Goal: Information Seeking & Learning: Learn about a topic

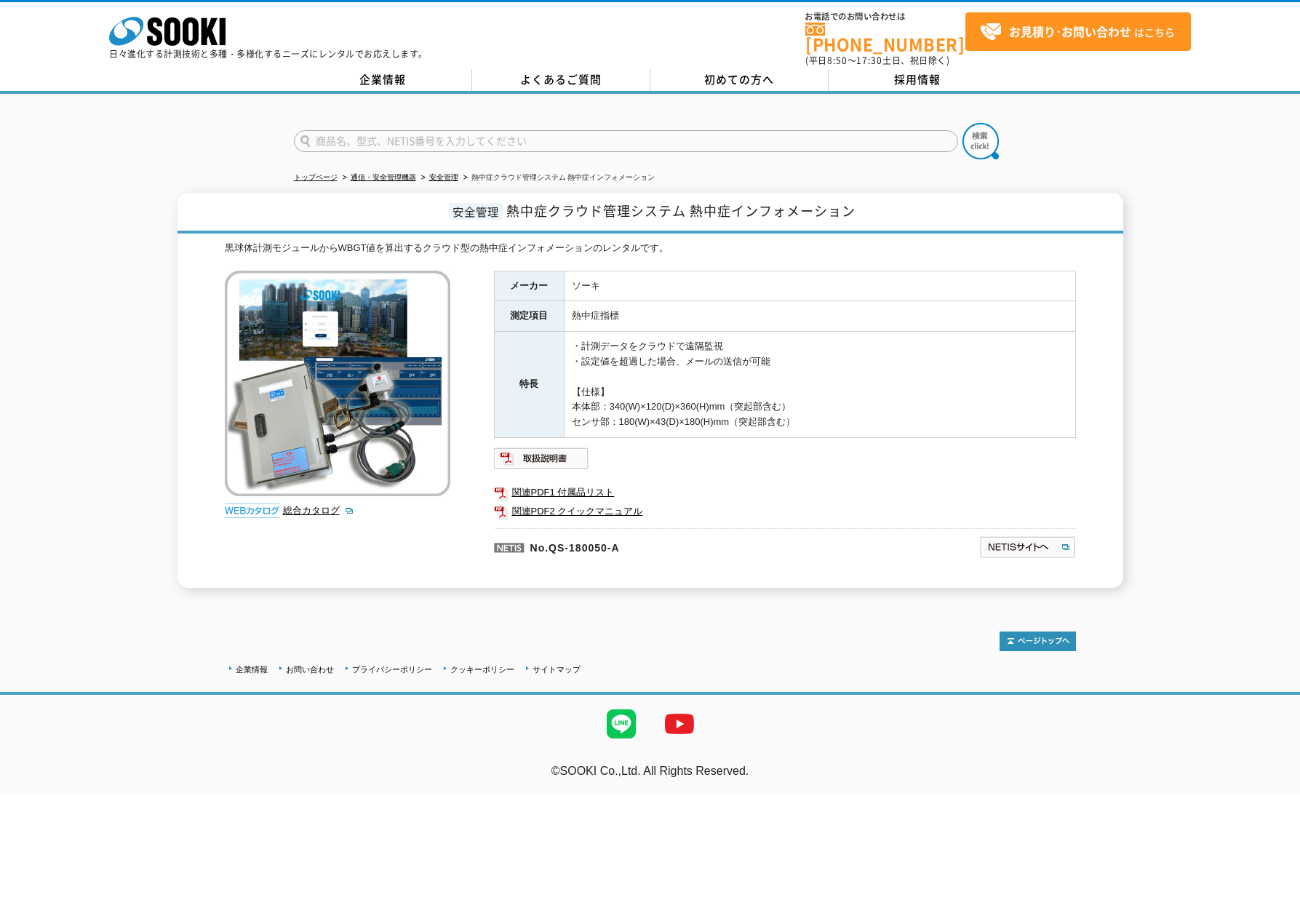
drag, startPoint x: 602, startPoint y: 323, endPoint x: 887, endPoint y: 398, distance: 294.7
click at [886, 398] on td "・計測データをクラウドで遠隔監視 ・設定値を超過した場合、メールの送信が可能 【仕様】 本体部：340(W)×120(D)×360(H)mm（突起部含む） セ…" at bounding box center [820, 384] width 511 height 106
click at [887, 398] on td "・計測データをクラウドで遠隔監視 ・設定値を超過した場合、メールの送信が可能 【仕様】 本体部：340(W)×120(D)×360(H)mm（突起部含む） セ…" at bounding box center [820, 384] width 511 height 106
drag, startPoint x: 812, startPoint y: 407, endPoint x: 604, endPoint y: 304, distance: 232.1
click at [604, 304] on tbody "メーカー ソーキ 測定項目 熱中症指標 特長 ・計測データをクラウドで遠隔監視 ・設定値を超過した場合、メールの送信が可能 【仕様】 本体部：340(W)×1…" at bounding box center [784, 354] width 581 height 167
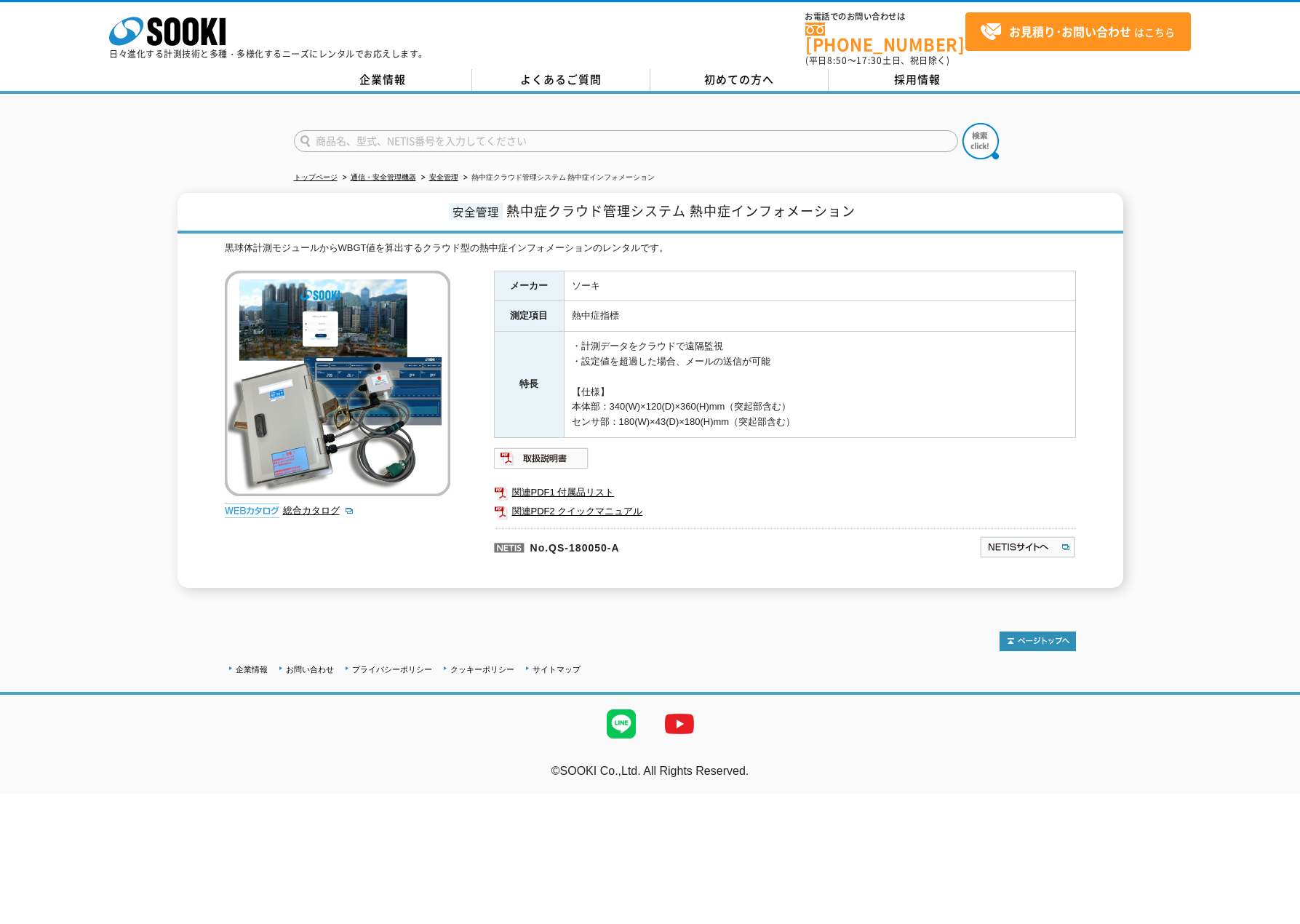
click at [604, 304] on td "熱中症指標" at bounding box center [820, 317] width 511 height 31
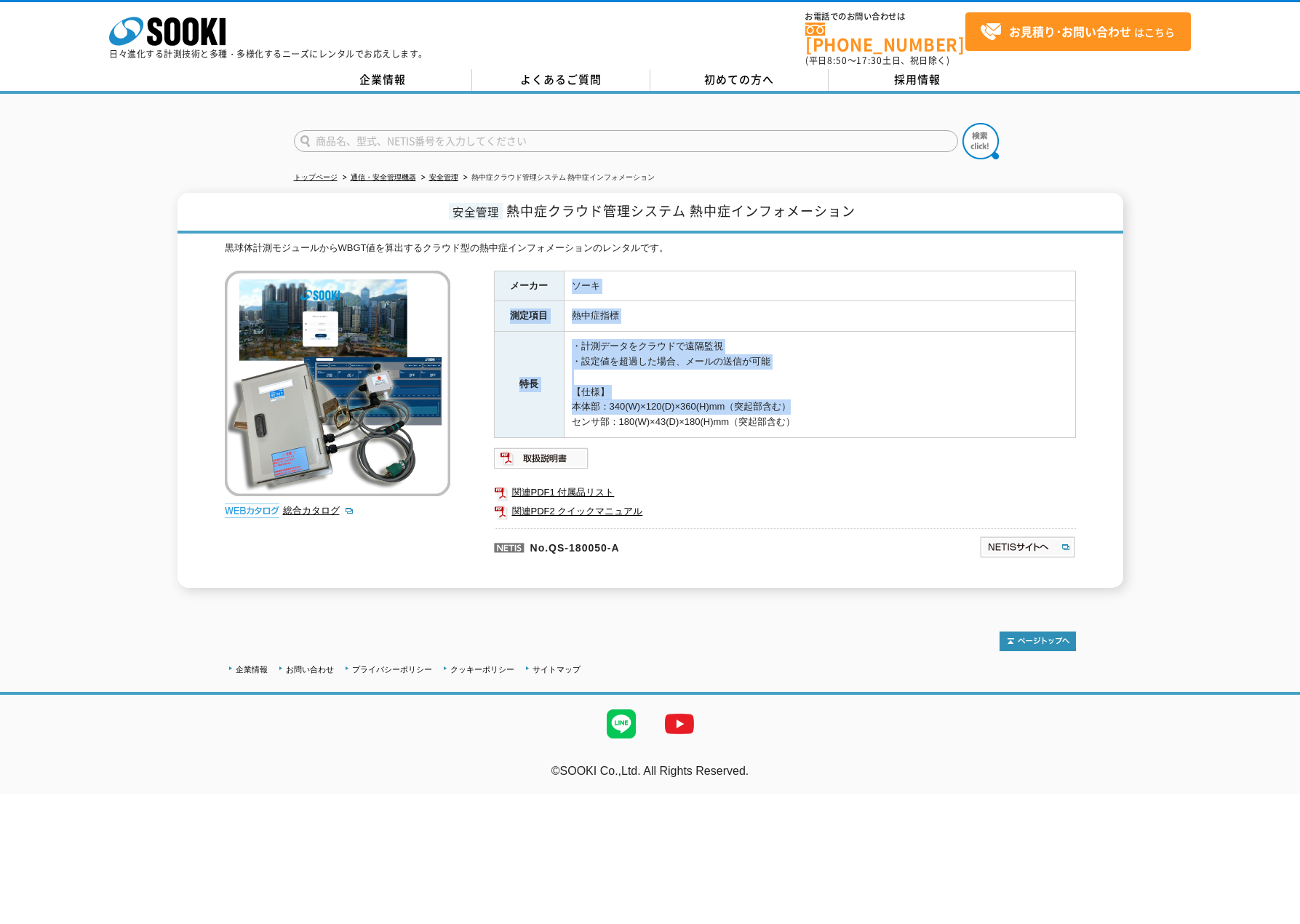
drag, startPoint x: 613, startPoint y: 307, endPoint x: 804, endPoint y: 392, distance: 209.1
click at [804, 392] on tbody "メーカー ソーキ 測定項目 熱中症指標 特長 ・計測データをクラウドで遠隔監視 ・設定値を超過した場合、メールの送信が可能 【仕様】 本体部：340(W)×1…" at bounding box center [784, 354] width 581 height 167
click at [804, 392] on td "・計測データをクラウドで遠隔監視 ・設定値を超過した場合、メールの送信が可能 【仕様】 本体部：340(W)×120(D)×360(H)mm（突起部含む） セ…" at bounding box center [820, 384] width 511 height 106
drag, startPoint x: 805, startPoint y: 407, endPoint x: 565, endPoint y: 268, distance: 277.3
click at [565, 271] on tbody "メーカー ソーキ 測定項目 熱中症指標 特長 ・計測データをクラウドで遠隔監視 ・設定値を超過した場合、メールの送信が可能 【仕様】 本体部：340(W)×1…" at bounding box center [784, 354] width 581 height 167
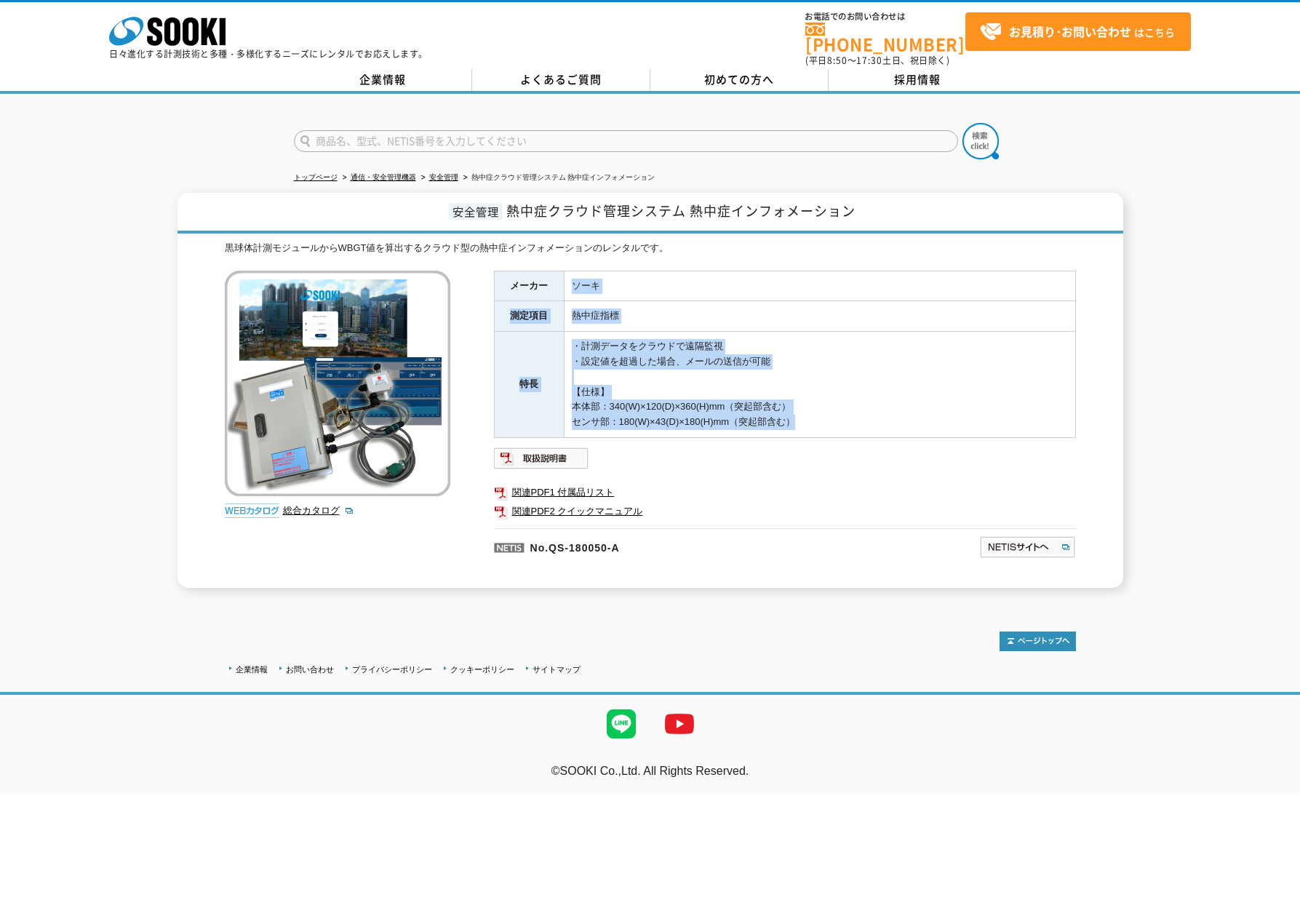
click at [565, 271] on td "ソーキ" at bounding box center [820, 286] width 511 height 31
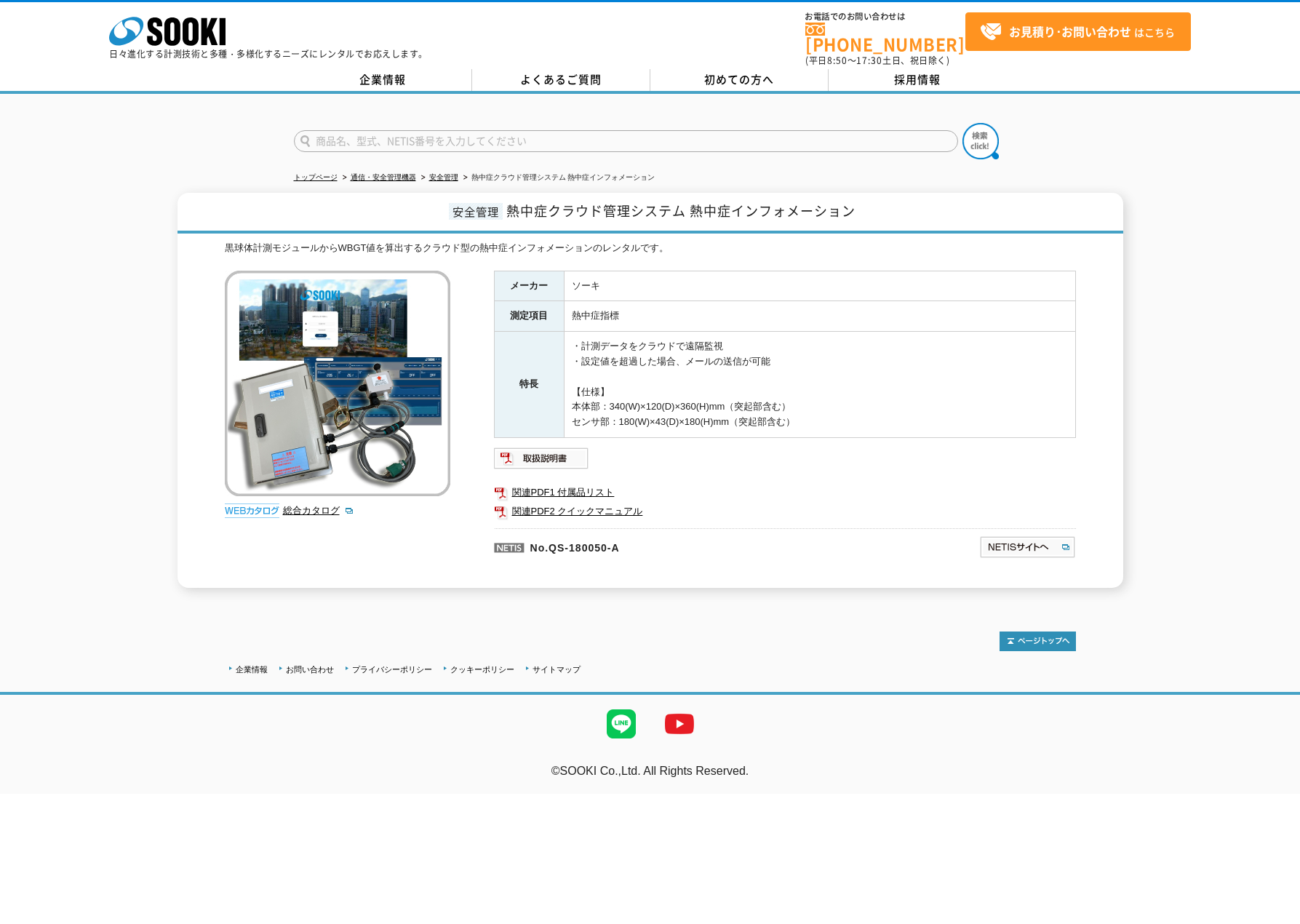
drag, startPoint x: 593, startPoint y: 289, endPoint x: 789, endPoint y: 381, distance: 216.5
click at [789, 381] on tbody "メーカー ソーキ 測定項目 熱中症指標 特長 ・計測データをクラウドで遠隔監視 ・設定値を超過した場合、メールの送信が可能 【仕様】 本体部：340(W)×1…" at bounding box center [784, 354] width 581 height 167
click at [789, 381] on td "・計測データをクラウドで遠隔監視 ・設定値を超過した場合、メールの送信が可能 【仕様】 本体部：340(W)×120(D)×360(H)mm（突起部含む） セ…" at bounding box center [820, 384] width 511 height 106
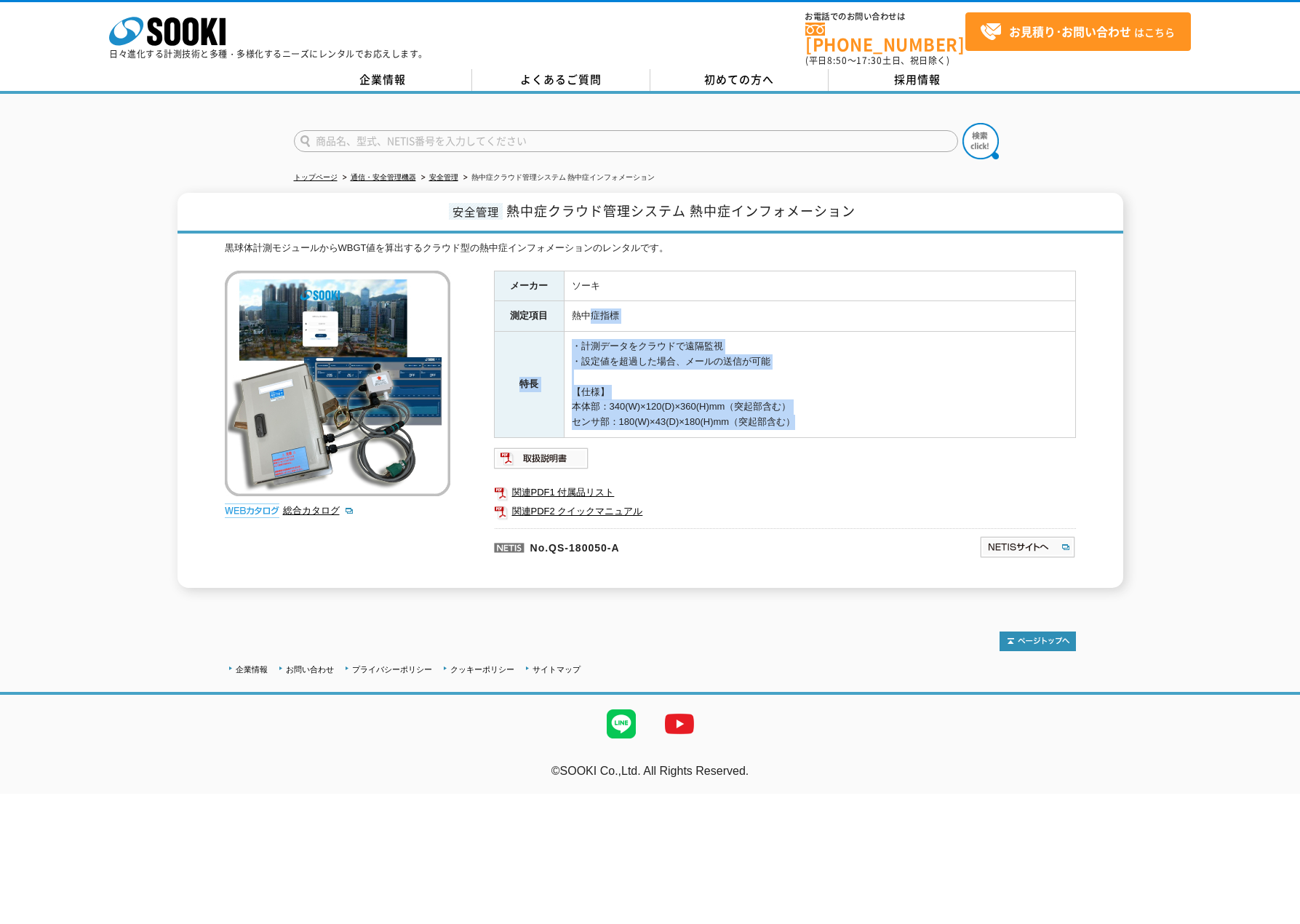
drag, startPoint x: 805, startPoint y: 413, endPoint x: 571, endPoint y: 287, distance: 265.8
click at [582, 302] on tbody "メーカー ソーキ 測定項目 熱中症指標 特長 ・計測データをクラウドで遠隔監視 ・設定値を超過した場合、メールの送信が可能 【仕様】 本体部：340(W)×1…" at bounding box center [784, 354] width 581 height 167
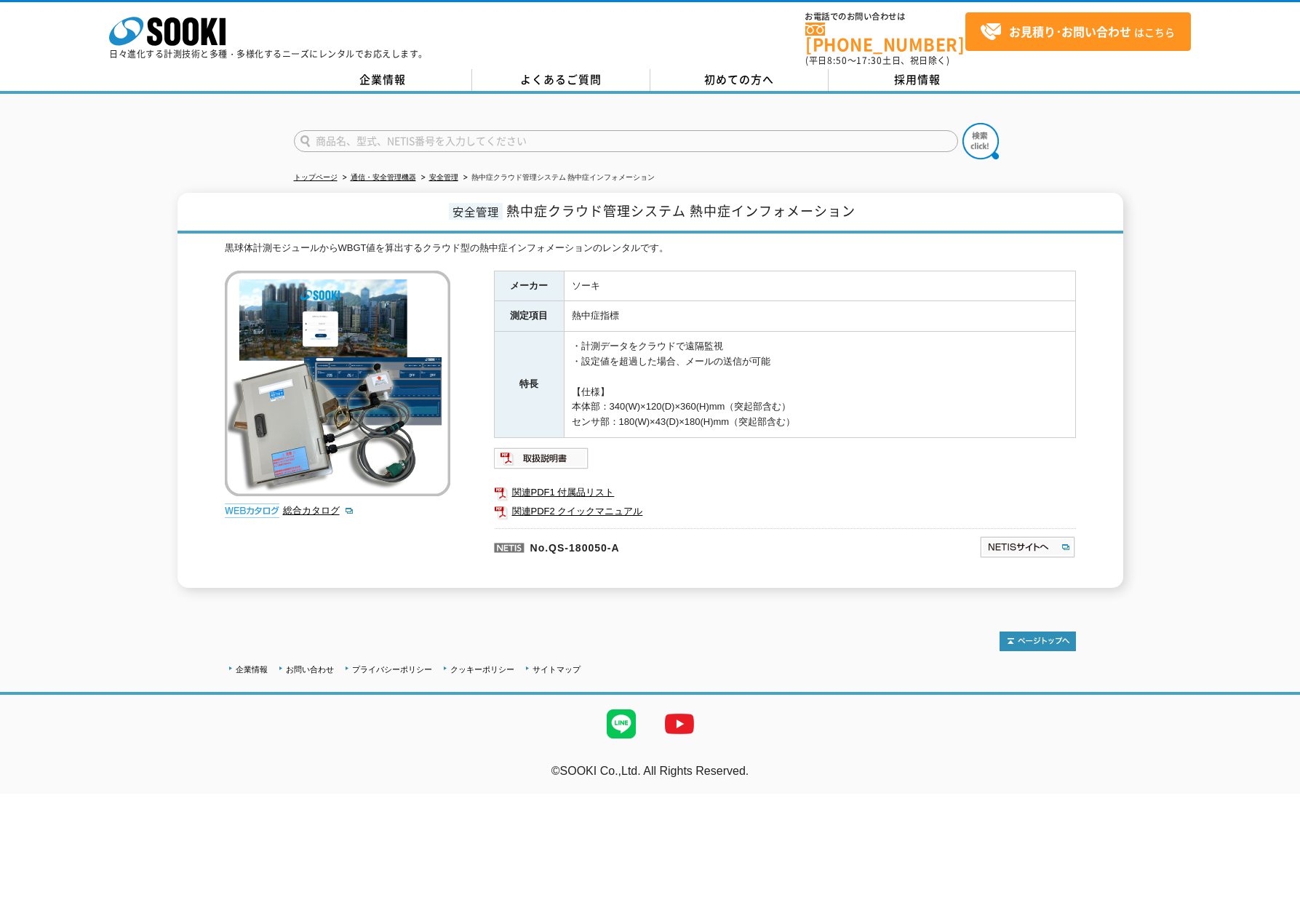
click at [571, 287] on td "ソーキ" at bounding box center [820, 286] width 511 height 31
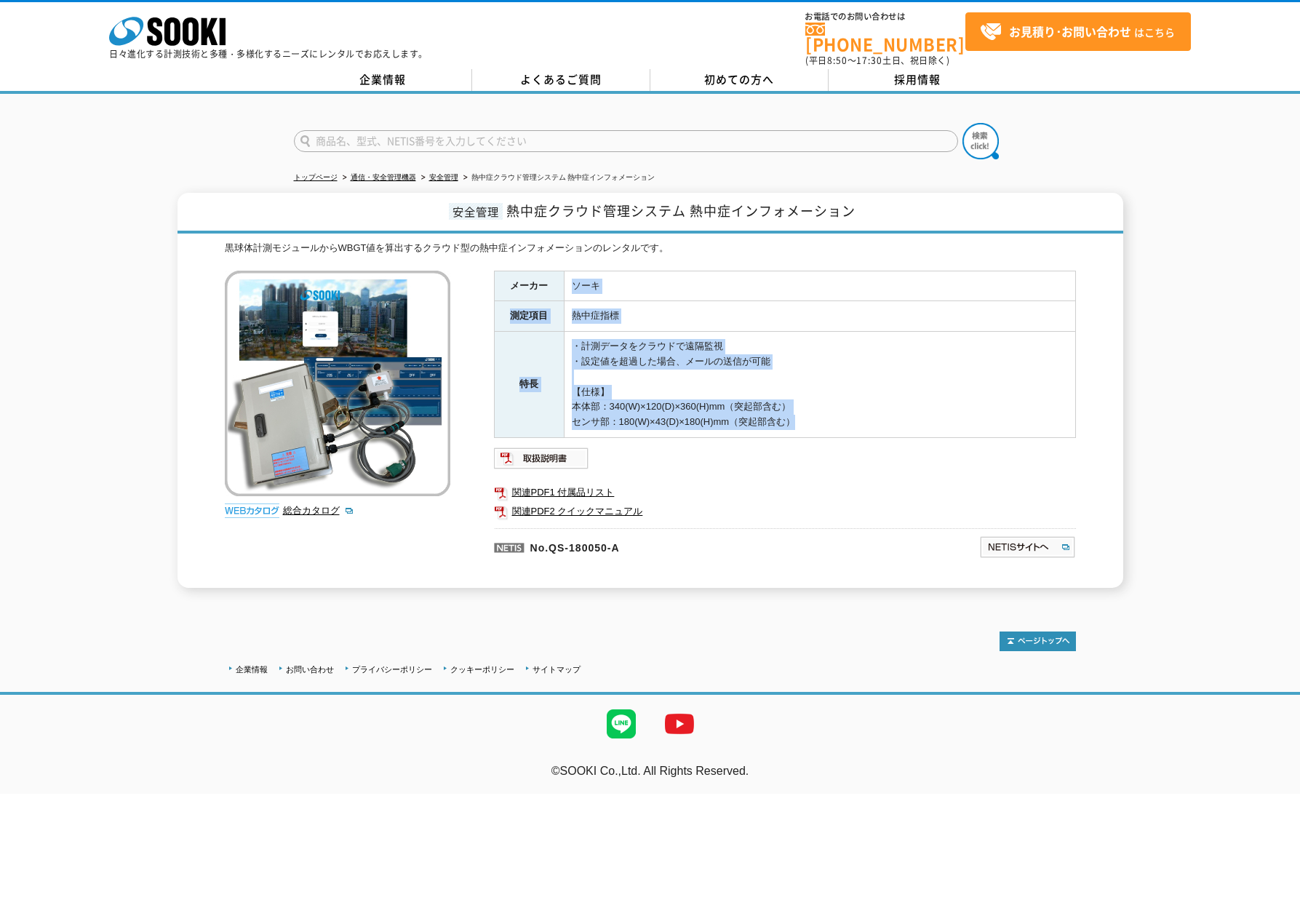
drag, startPoint x: 571, startPoint y: 287, endPoint x: 805, endPoint y: 411, distance: 264.8
click at [802, 411] on tbody "メーカー ソーキ 測定項目 熱中症指標 特長 ・計測データをクラウドで遠隔監視 ・設定値を超過した場合、メールの送信が可能 【仕様】 本体部：340(W)×1…" at bounding box center [784, 354] width 581 height 167
click at [805, 411] on td "・計測データをクラウドで遠隔監視 ・設定値を超過した場合、メールの送信が可能 【仕様】 本体部：340(W)×120(D)×360(H)mm（突起部含む） セ…" at bounding box center [820, 384] width 511 height 106
drag, startPoint x: 744, startPoint y: 404, endPoint x: 602, endPoint y: 304, distance: 173.7
click at [606, 315] on tbody "メーカー ソーキ 測定項目 熱中症指標 特長 ・計測データをクラウドで遠隔監視 ・設定値を超過した場合、メールの送信が可能 【仕様】 本体部：340(W)×1…" at bounding box center [784, 354] width 581 height 167
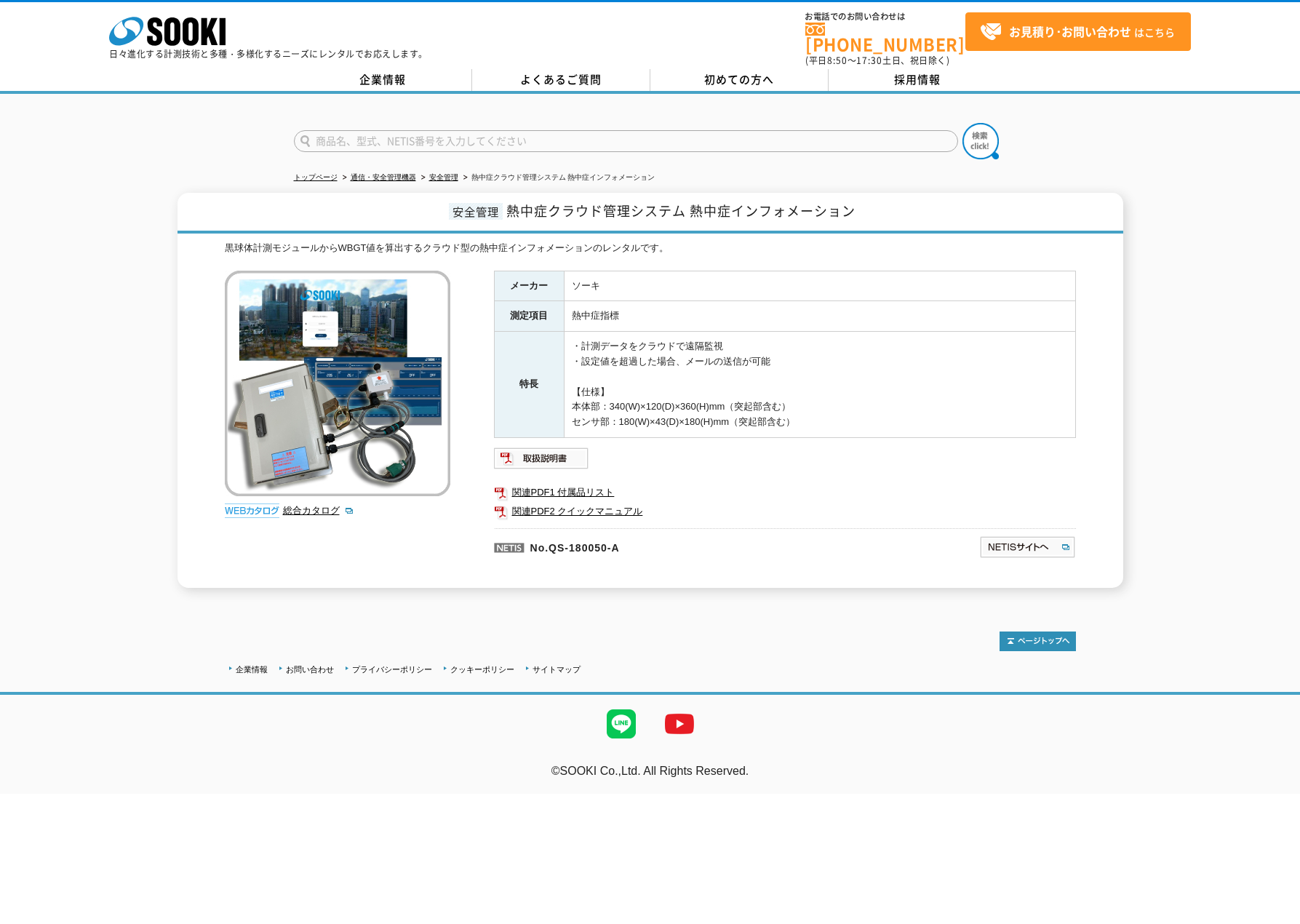
click at [602, 303] on td "熱中症指標" at bounding box center [820, 317] width 511 height 31
drag, startPoint x: 223, startPoint y: 230, endPoint x: 747, endPoint y: 244, distance: 524.2
click at [747, 244] on div "安全管理 熱中症クラウド管理システム 熱中症インフォメーション 黒球体計測モジュールからWBGT値を算出するクラウド型の熱中症インフォメーションのレンタルです…" at bounding box center [650, 389] width 946 height 395
click at [747, 244] on div "黒球体計測モジュールからWBGT値を算出するクラウド型の熱中症インフォメーションのレンタルです。" at bounding box center [650, 248] width 851 height 15
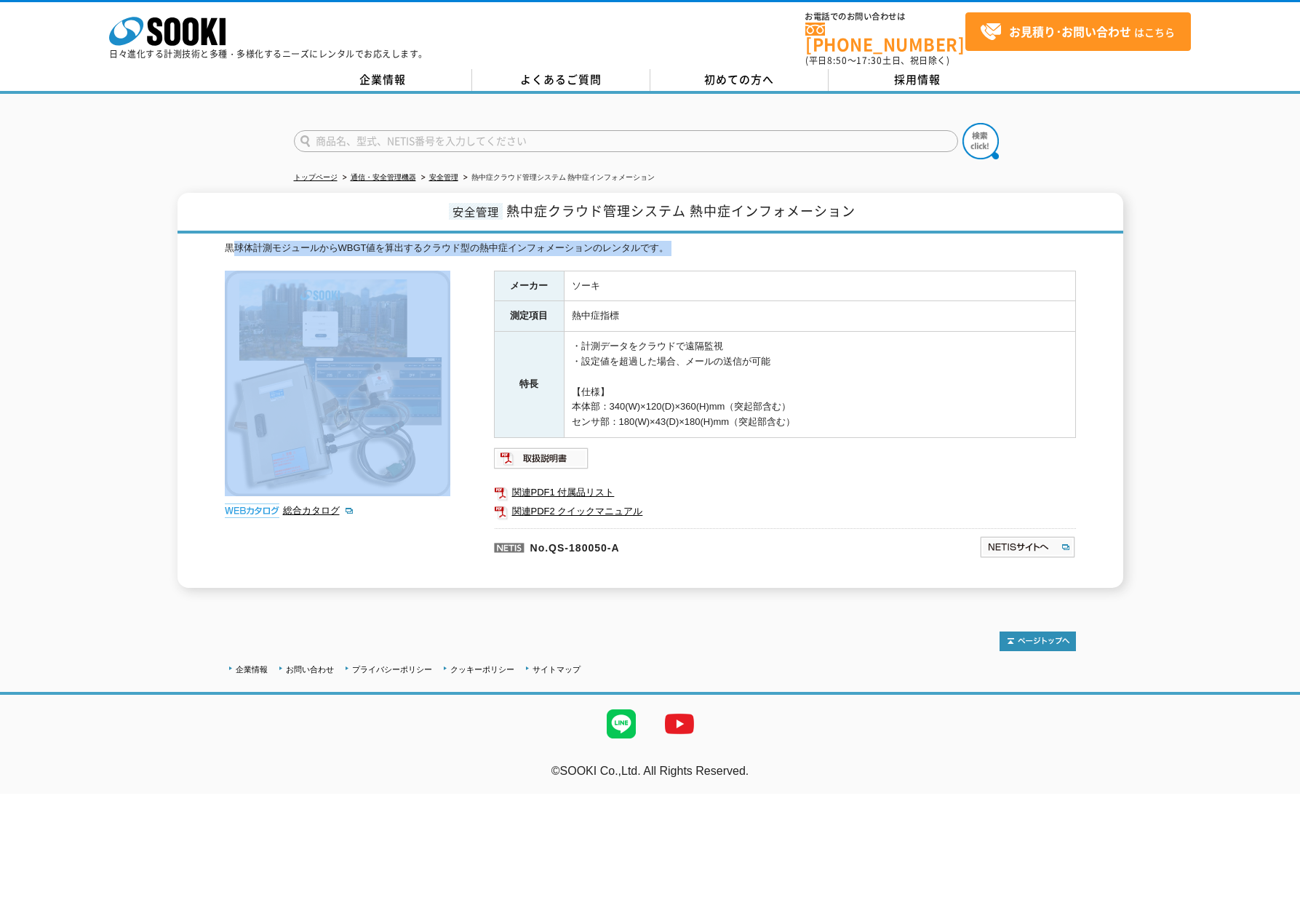
drag, startPoint x: 747, startPoint y: 244, endPoint x: 241, endPoint y: 230, distance: 506.2
click at [241, 230] on div "安全管理 熱中症クラウド管理システム 熱中症インフォメーション 黒球体計測モジュールからWBGT値を算出するクラウド型の熱中症インフォメーションのレンタルです…" at bounding box center [650, 389] width 946 height 395
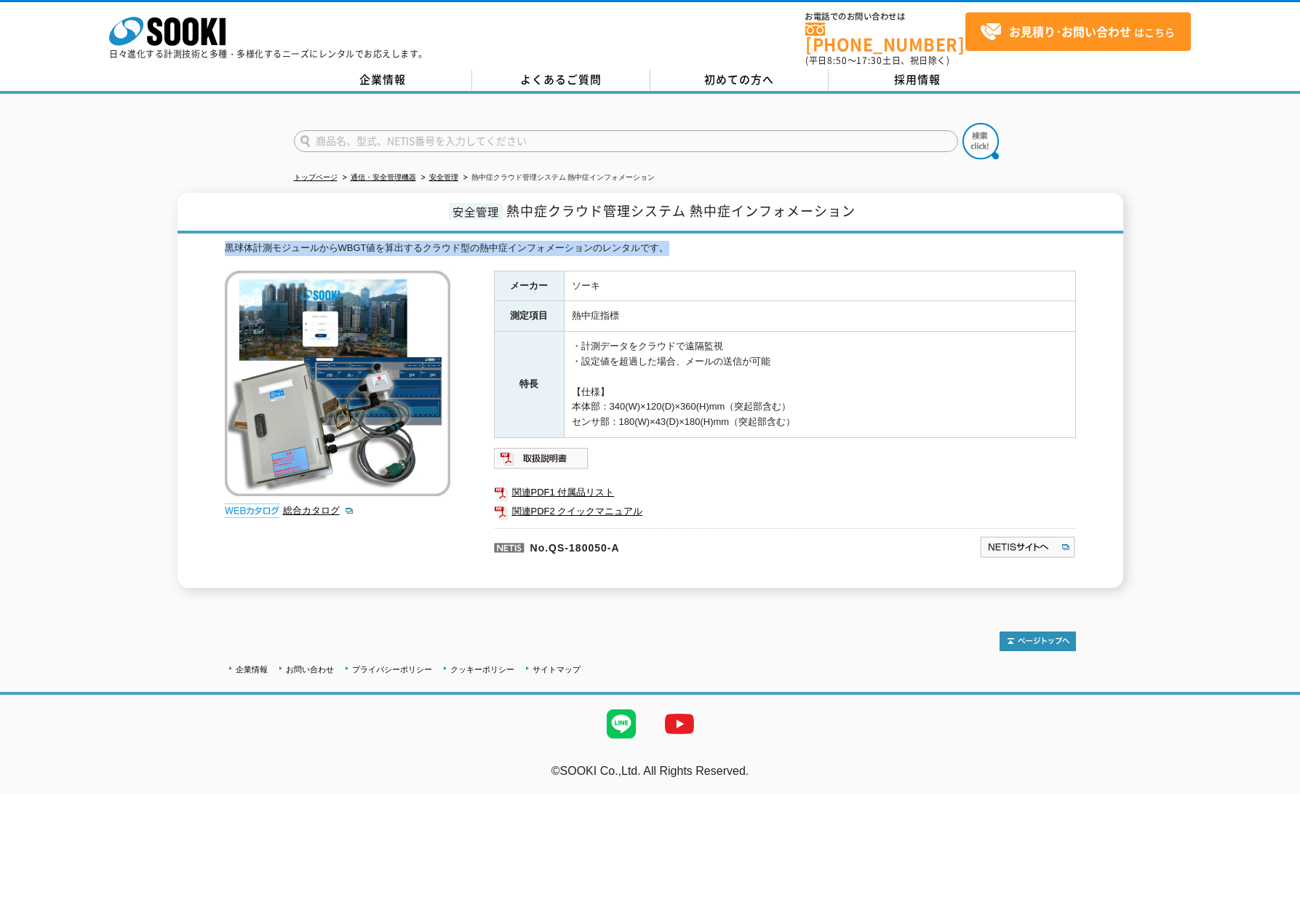
drag, startPoint x: 228, startPoint y: 238, endPoint x: 766, endPoint y: 244, distance: 538.0
click at [766, 244] on div "黒球体計測モジュールからWBGT値を算出するクラウド型の熱中症インフォメーションのレンタルです。" at bounding box center [650, 248] width 851 height 15
click at [250, 753] on div "企業情報 お問い合わせ プライバシーポリシー クッキーポリシー サイトマップ ©SOOKI Co.,Ltd. All Rights Reserved. テスト…" at bounding box center [650, 698] width 1300 height 191
click at [471, 744] on ul at bounding box center [650, 723] width 1300 height 58
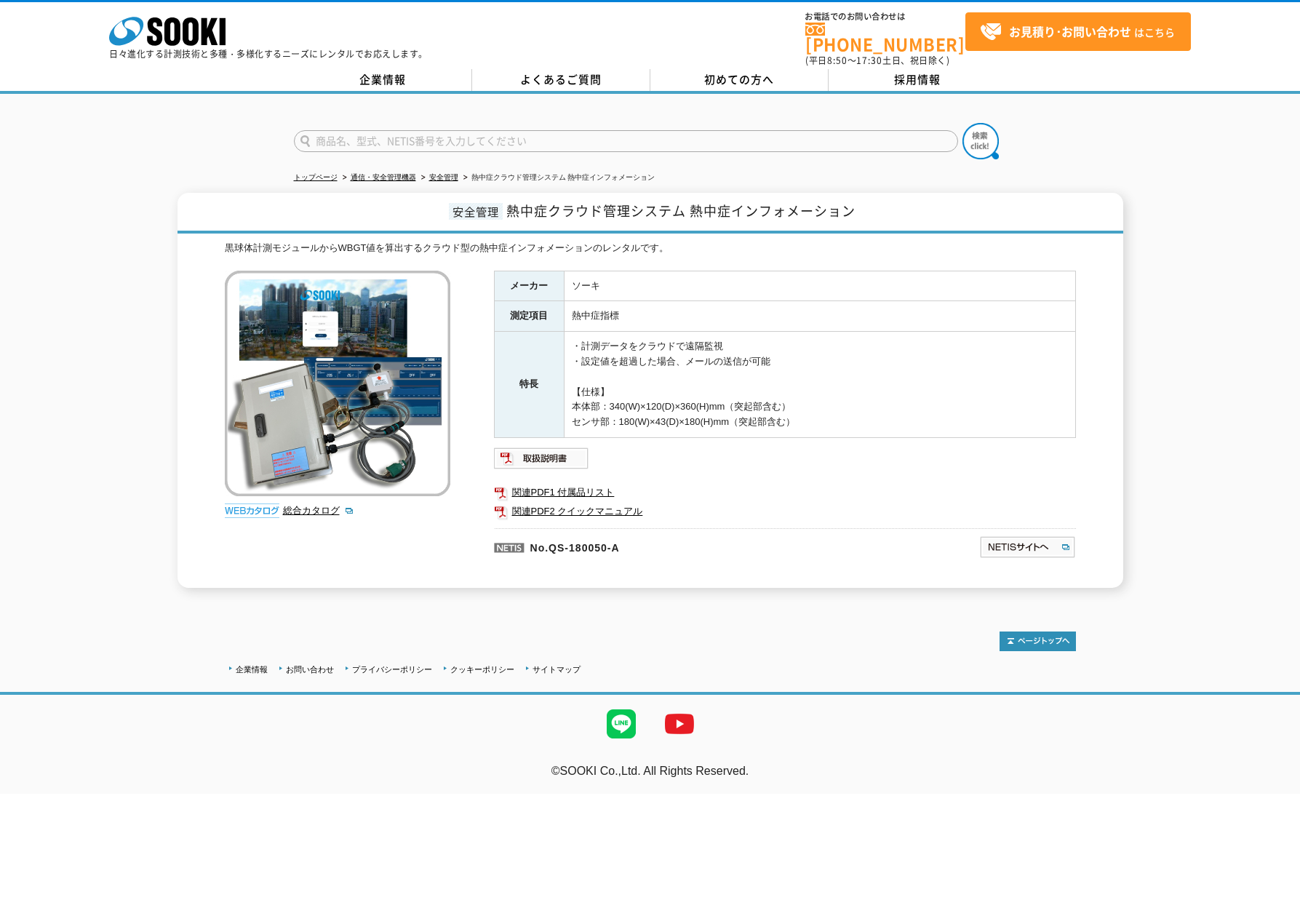
click at [329, 617] on div at bounding box center [650, 633] width 851 height 34
click at [358, 728] on ul at bounding box center [650, 723] width 1300 height 58
click at [346, 662] on li "プライバシーポリシー" at bounding box center [389, 669] width 87 height 15
click at [359, 617] on div at bounding box center [650, 633] width 851 height 34
drag, startPoint x: 229, startPoint y: 238, endPoint x: 741, endPoint y: 237, distance: 512.0
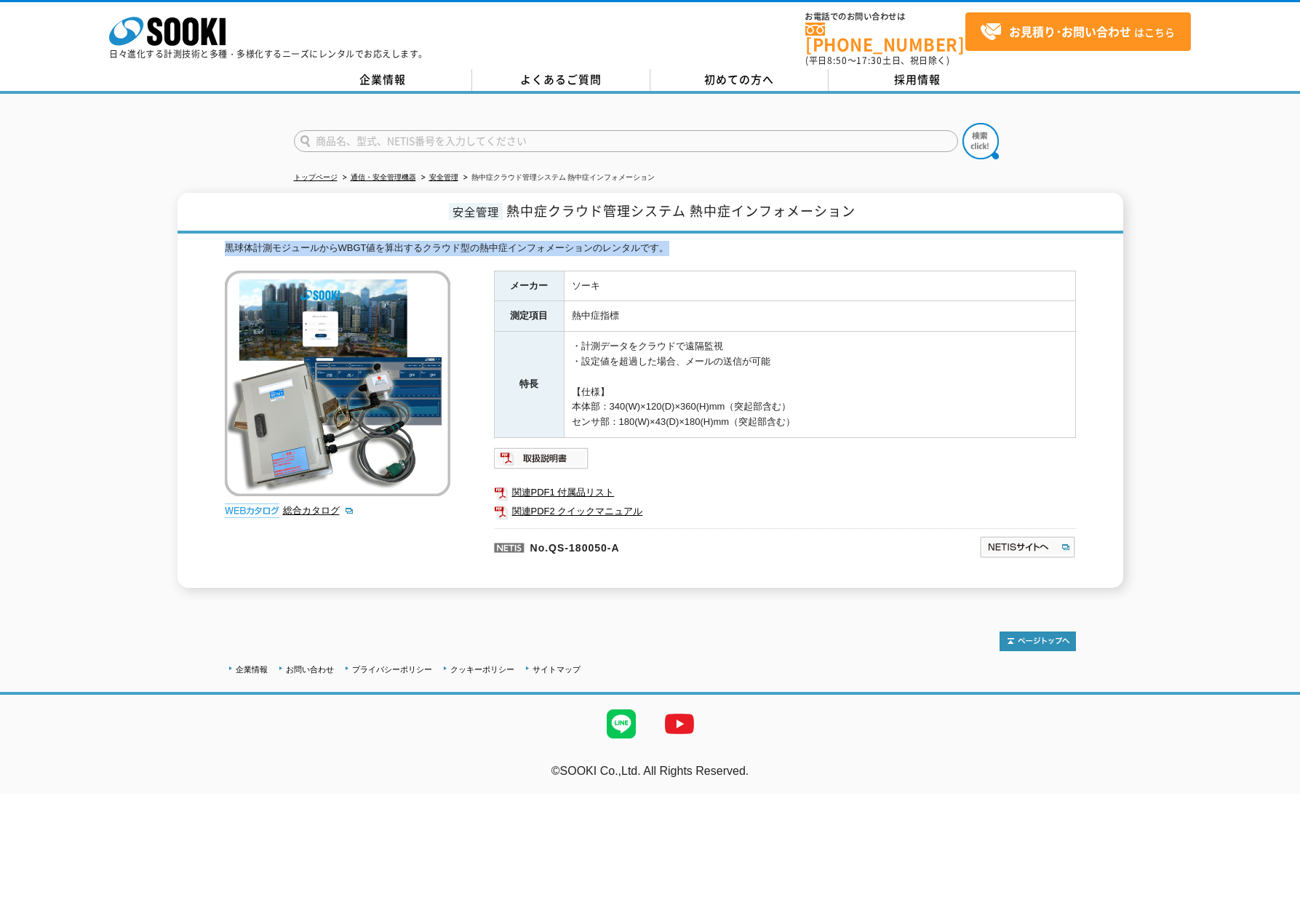
click at [741, 241] on div "黒球体計測モジュールからWBGT値を算出するクラウド型の熱中症インフォメーションのレンタルです。" at bounding box center [650, 248] width 851 height 15
click at [26, 331] on div "安全管理 熱中症クラウド管理システム 熱中症インフォメーション 黒球体計測モジュールからWBGT値を算出するクラウド型の熱中症インフォメーションのレンタルです…" at bounding box center [650, 389] width 1300 height 395
